Goal: Task Accomplishment & Management: Complete application form

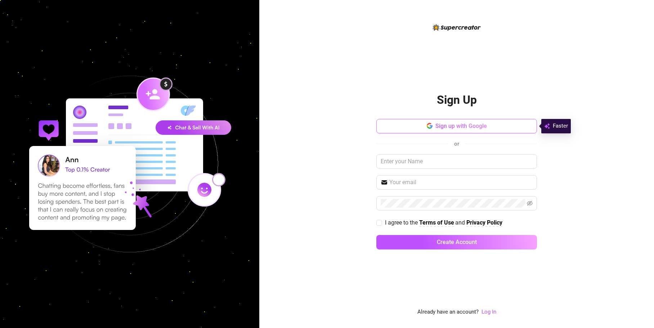
click at [445, 126] on span "Sign up with Google" at bounding box center [460, 125] width 51 height 7
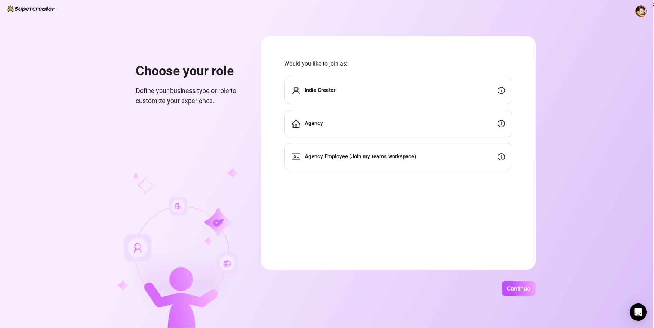
click at [385, 93] on div "Indie Creator" at bounding box center [398, 90] width 228 height 27
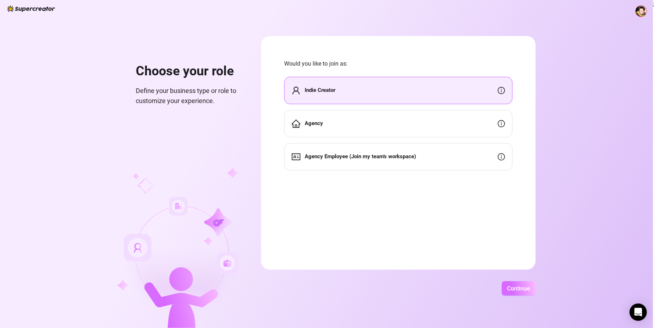
click at [515, 288] on span "Continue" at bounding box center [518, 288] width 23 height 7
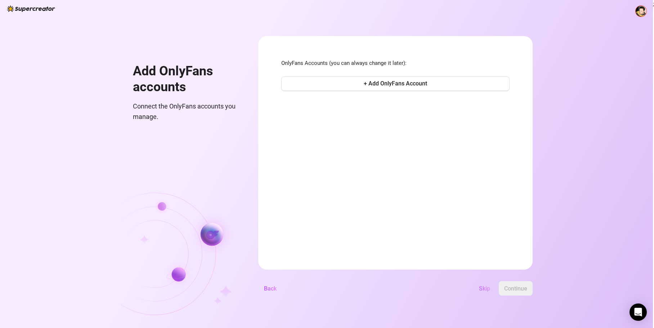
click at [485, 287] on span "Skip" at bounding box center [484, 288] width 11 height 7
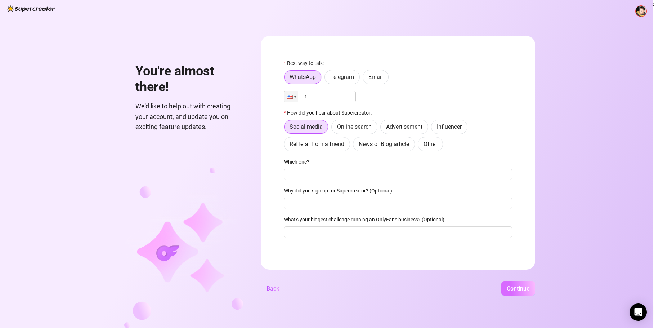
click at [512, 288] on span "Continue" at bounding box center [518, 288] width 23 height 7
click at [428, 149] on span "Other" at bounding box center [430, 145] width 14 height 7
click at [420, 147] on input "Other" at bounding box center [420, 147] width 0 height 0
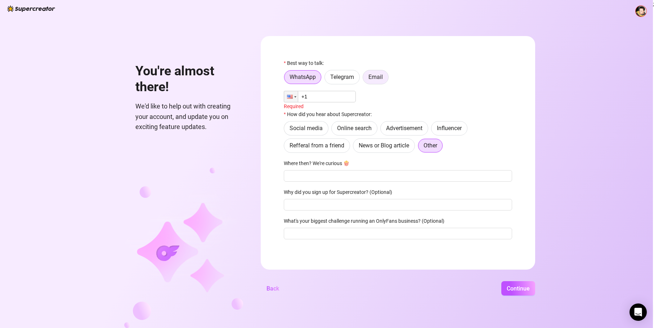
click at [375, 78] on span "Email" at bounding box center [375, 76] width 14 height 7
click at [365, 79] on input "Email" at bounding box center [365, 79] width 0 height 0
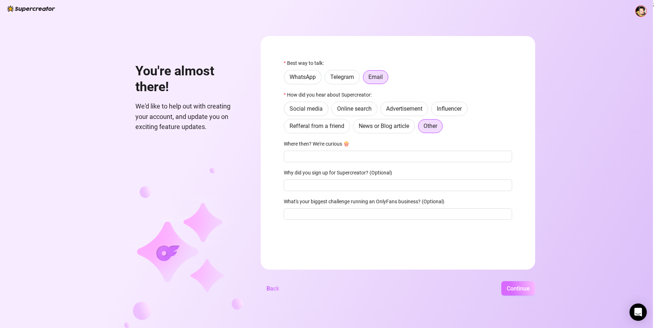
click at [523, 285] on span "Continue" at bounding box center [518, 288] width 23 height 7
